Goal: Information Seeking & Learning: Learn about a topic

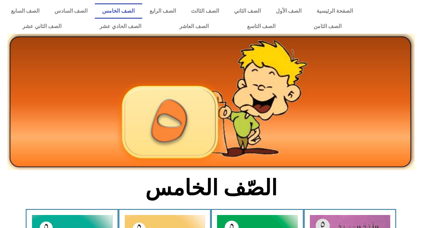
scroll to position [370, 0]
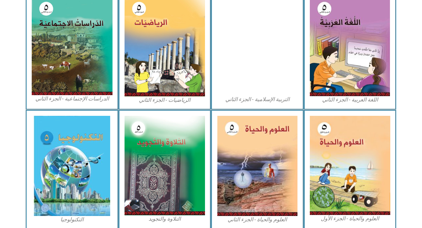
scroll to position [340, 0]
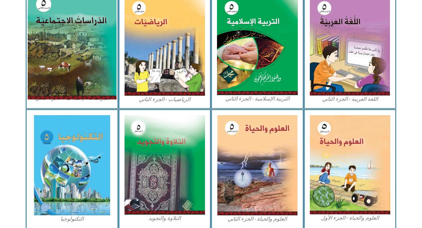
click at [77, 68] on img at bounding box center [72, 44] width 89 height 109
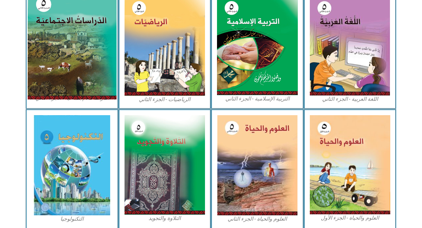
click at [77, 69] on img at bounding box center [72, 44] width 89 height 109
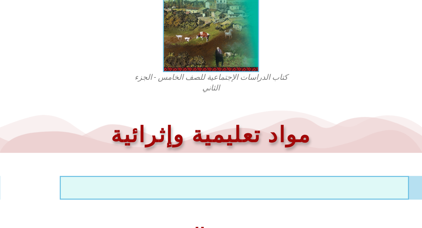
scroll to position [272, 0]
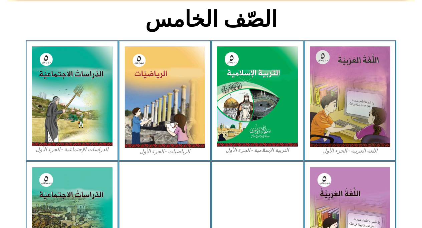
scroll to position [170, 0]
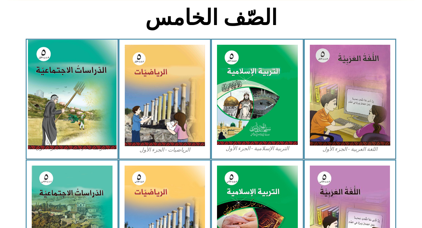
click at [76, 79] on img at bounding box center [72, 94] width 89 height 109
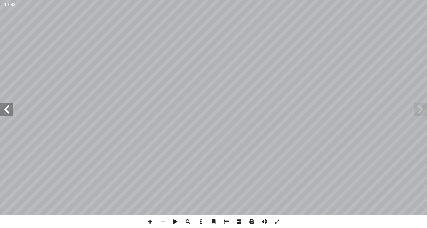
click at [416, 109] on span at bounding box center [420, 109] width 13 height 13
click at [8, 108] on span at bounding box center [6, 109] width 13 height 13
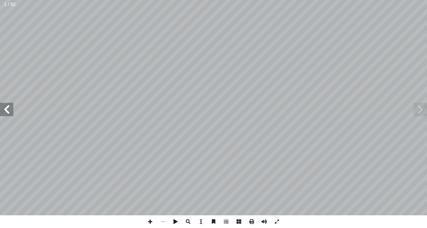
click at [8, 108] on span at bounding box center [6, 109] width 13 height 13
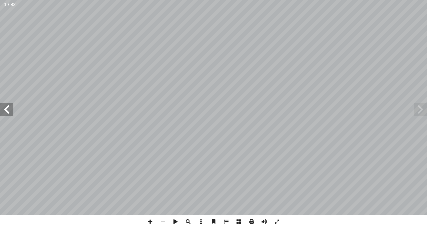
click at [8, 108] on span at bounding box center [6, 109] width 13 height 13
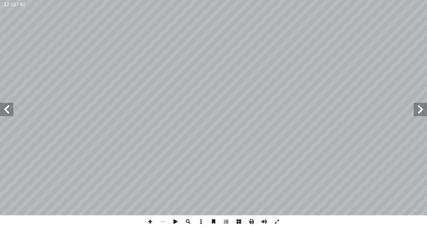
click at [8, 108] on span at bounding box center [6, 109] width 13 height 13
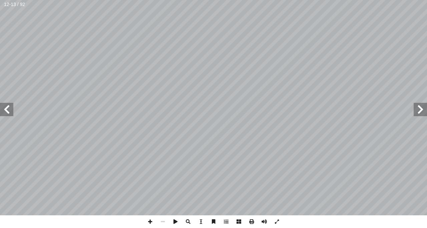
click at [8, 108] on span at bounding box center [6, 109] width 13 height 13
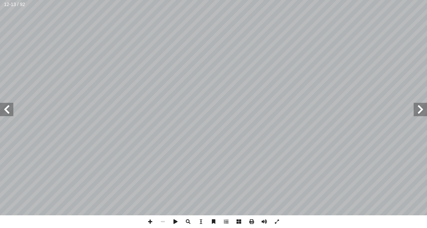
click at [8, 108] on span at bounding box center [6, 109] width 13 height 13
click at [417, 108] on span at bounding box center [420, 109] width 13 height 13
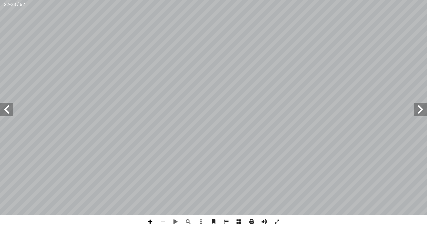
click at [151, 221] on span at bounding box center [150, 221] width 13 height 13
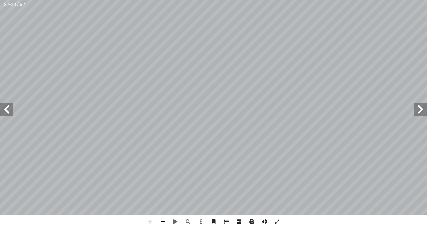
click at [163, 223] on span at bounding box center [162, 221] width 13 height 13
click at [418, 111] on span at bounding box center [420, 109] width 13 height 13
click at [152, 222] on span at bounding box center [150, 221] width 13 height 13
